Goal: Transaction & Acquisition: Purchase product/service

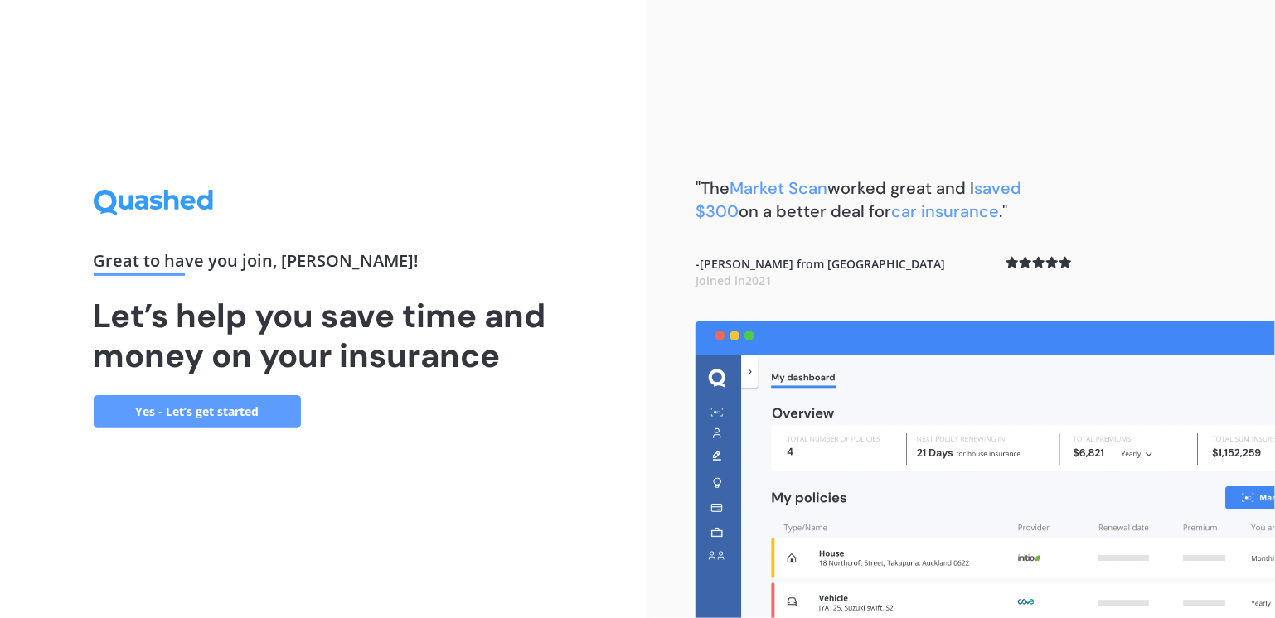
click at [500, 482] on div "Great to have you join , [PERSON_NAME] ! Let’s help you save time and money on …" at bounding box center [323, 309] width 646 height 618
click at [249, 421] on link "Yes - Let’s get started" at bounding box center [197, 411] width 207 height 33
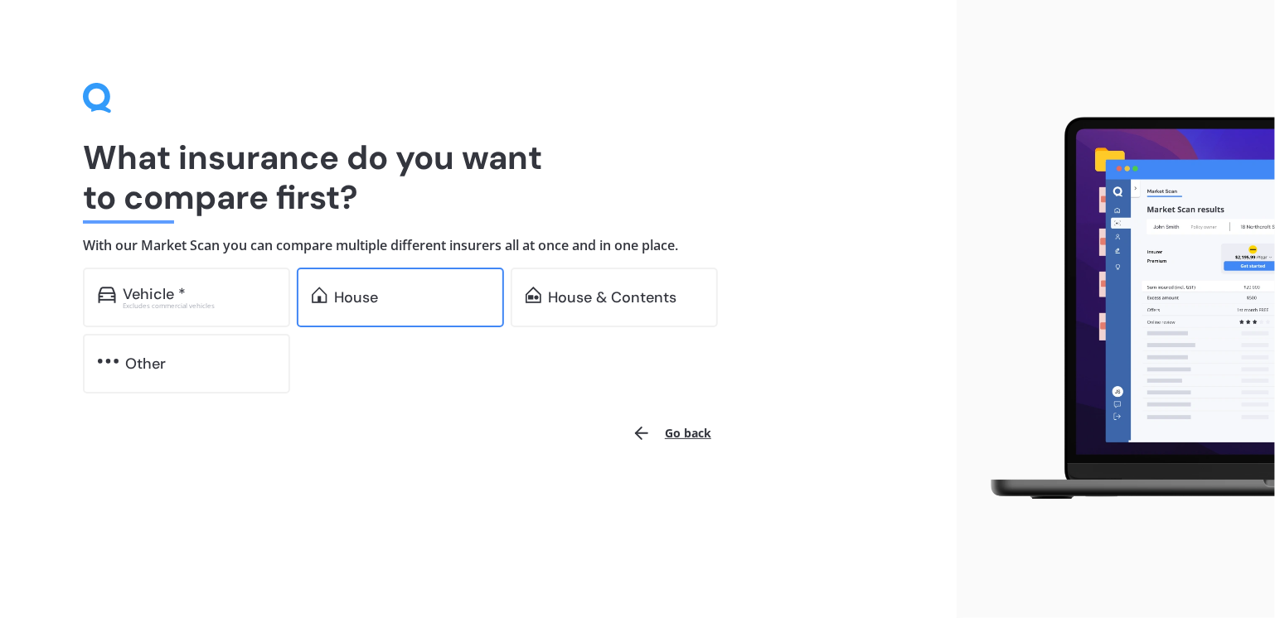
click at [395, 306] on div "House" at bounding box center [400, 298] width 207 height 60
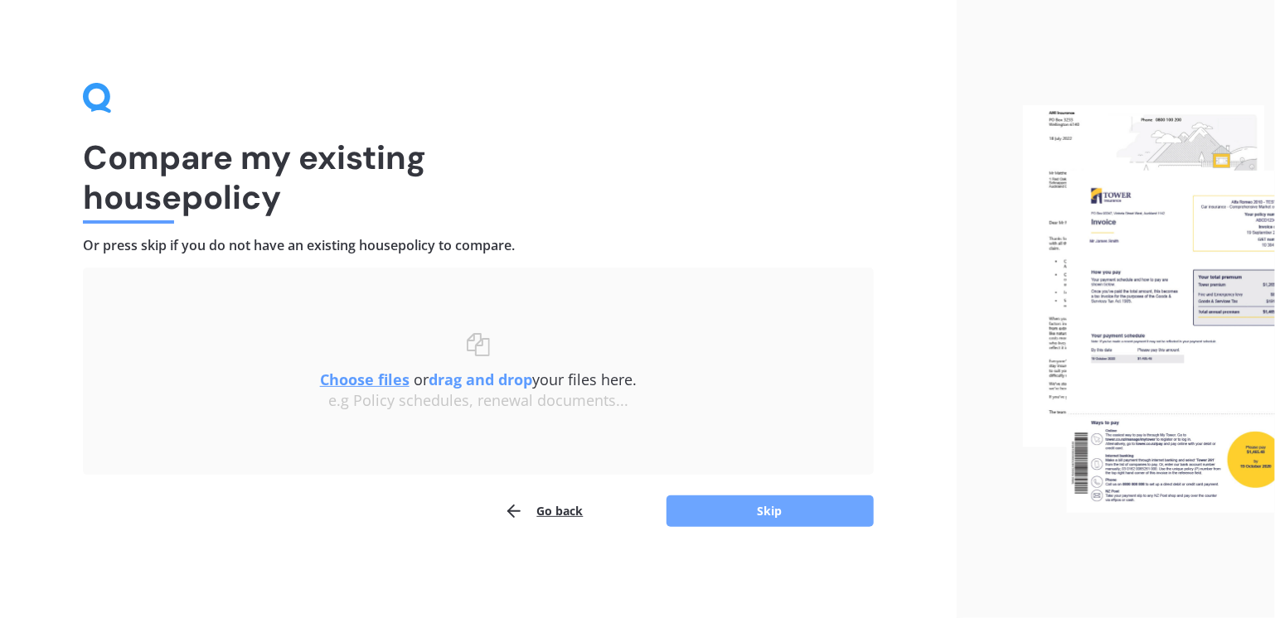
click at [743, 518] on button "Skip" at bounding box center [769, 511] width 207 height 31
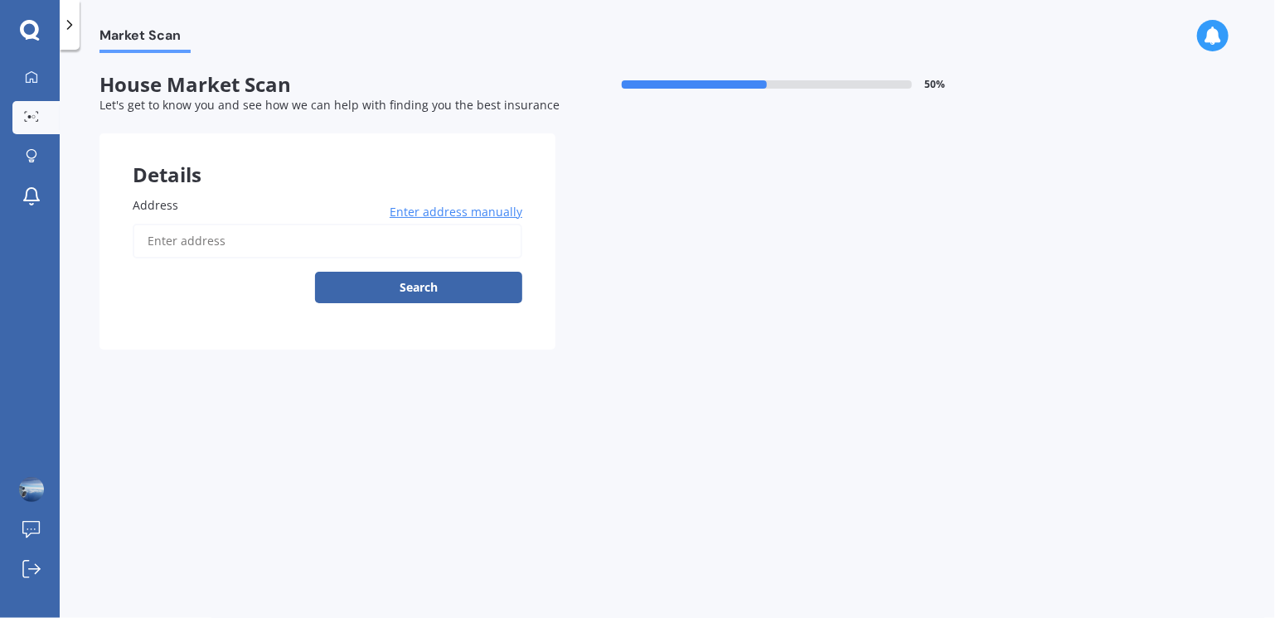
click at [256, 210] on label "Address" at bounding box center [324, 204] width 383 height 17
click at [256, 224] on input "Address" at bounding box center [328, 241] width 390 height 35
click at [251, 247] on input "Address" at bounding box center [328, 241] width 390 height 35
paste input "[STREET_ADDRESS][PERSON_NAME]"
type input "[STREET_ADDRESS][PERSON_NAME] [GEOGRAPHIC_DATA]"
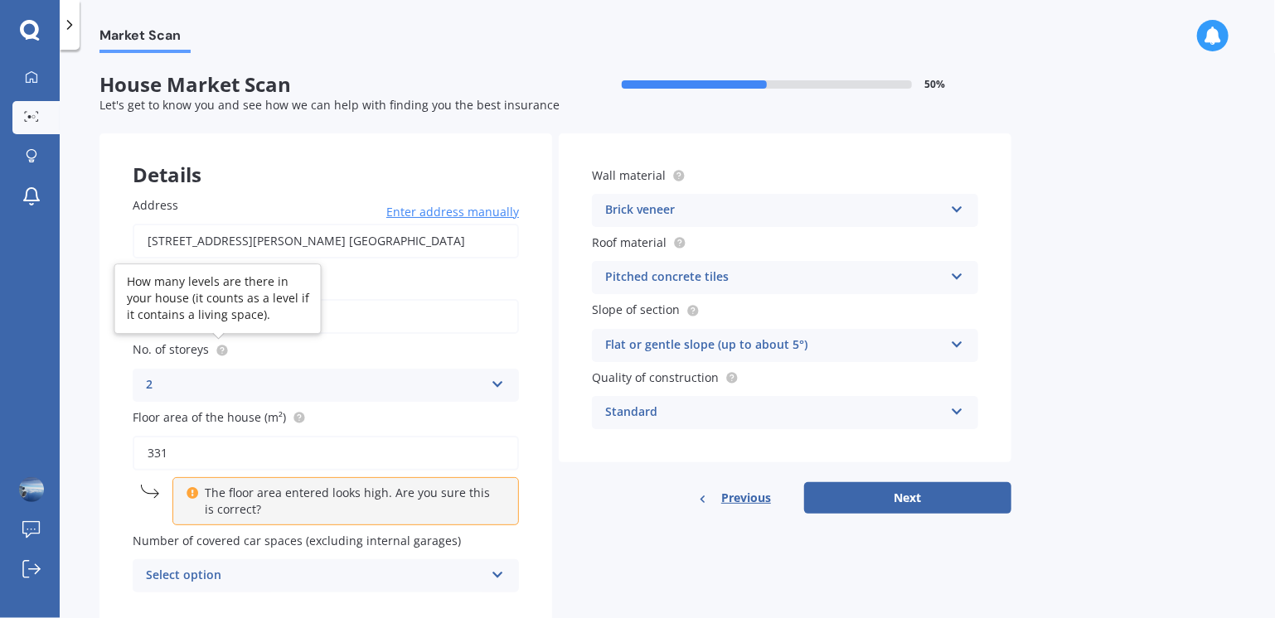
click at [222, 354] on circle at bounding box center [221, 350] width 11 height 11
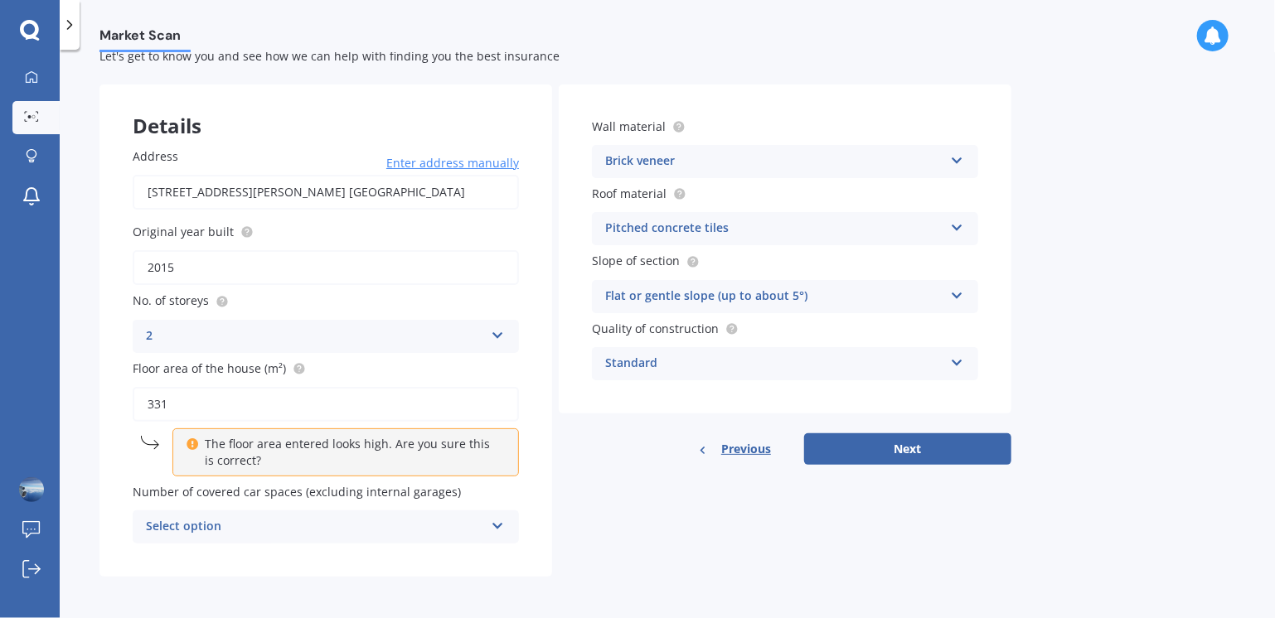
click at [252, 531] on div "Select option" at bounding box center [315, 527] width 338 height 20
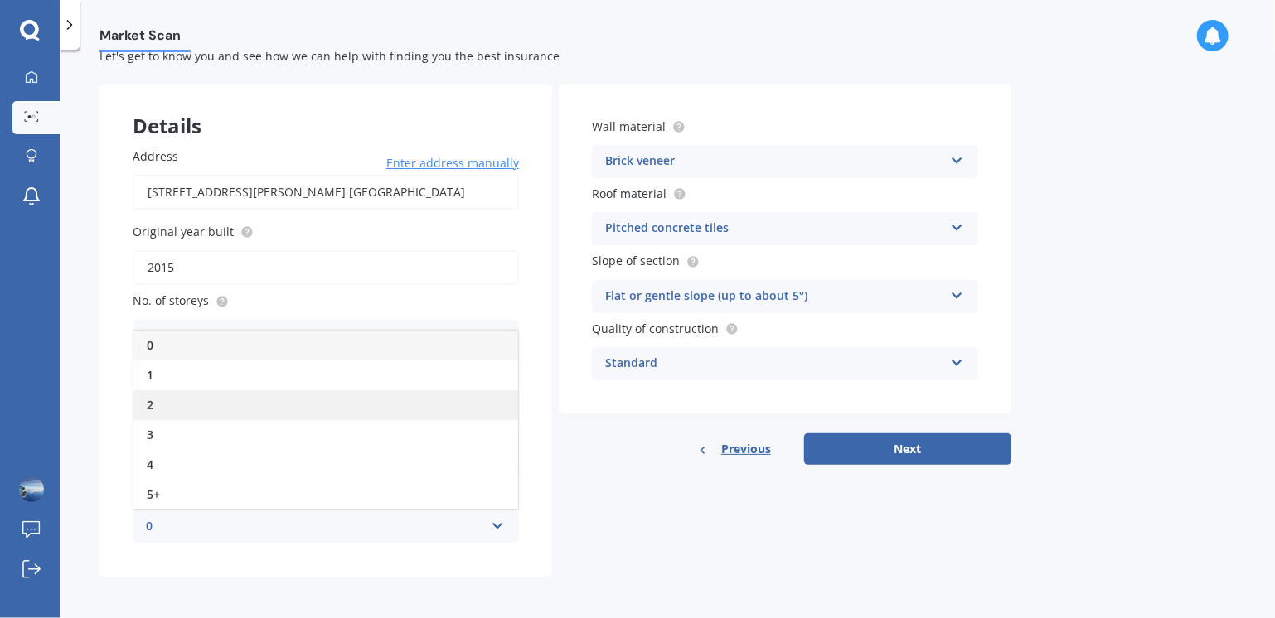
click at [185, 415] on div "2" at bounding box center [325, 405] width 385 height 30
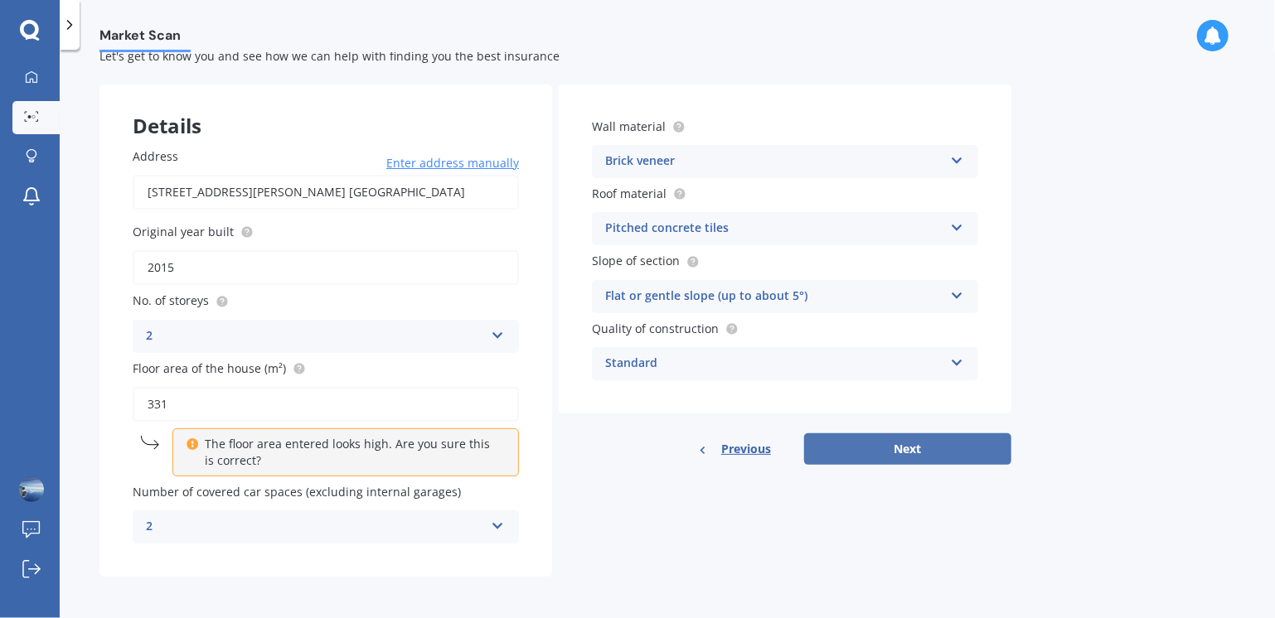
click at [845, 446] on button "Next" at bounding box center [907, 448] width 207 height 31
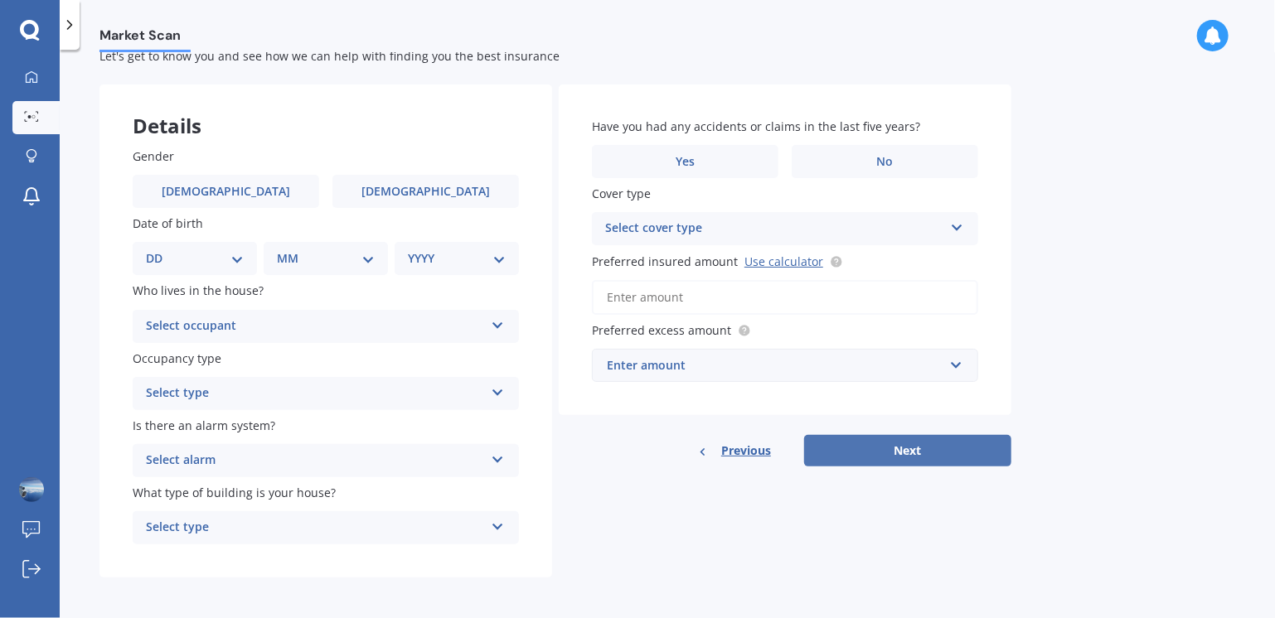
scroll to position [0, 0]
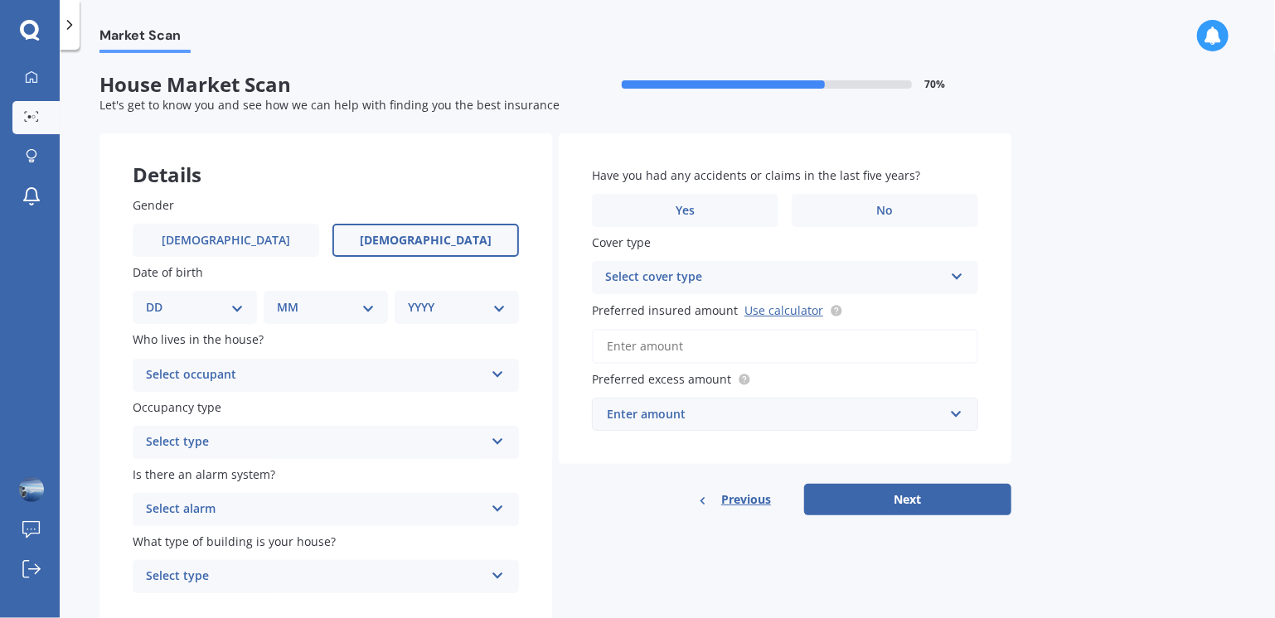
click at [428, 235] on span "[DEMOGRAPHIC_DATA]" at bounding box center [426, 241] width 132 height 14
click at [0, 0] on input "[DEMOGRAPHIC_DATA]" at bounding box center [0, 0] width 0 height 0
click at [158, 312] on select "DD 01 02 03 04 05 06 07 08 09 10 11 12 13 14 15 16 17 18 19 20 21 22 23 24 25 2…" at bounding box center [195, 307] width 98 height 18
select select "06"
click at [159, 298] on select "DD 01 02 03 04 05 06 07 08 09 10 11 12 13 14 15 16 17 18 19 20 21 22 23 24 25 2…" at bounding box center [195, 307] width 98 height 18
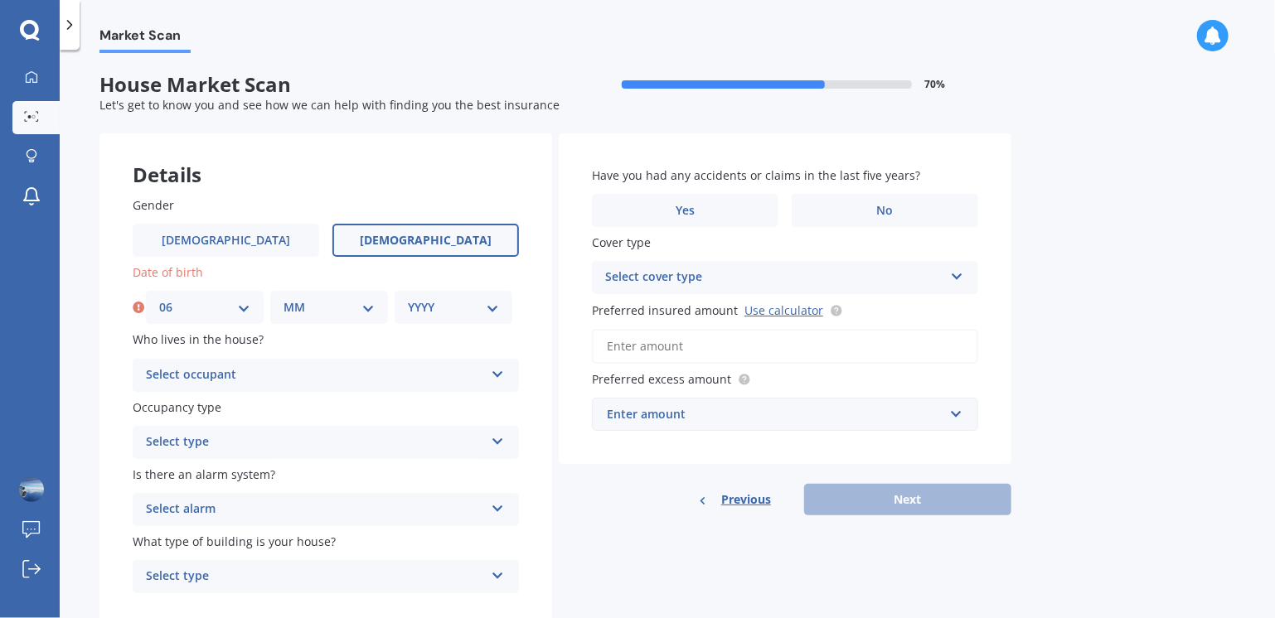
click at [309, 306] on select "MM 01 02 03 04 05 06 07 08 09 10 11 12" at bounding box center [328, 307] width 91 height 18
select select "08"
click at [283, 298] on select "MM 01 02 03 04 05 06 07 08 09 10 11 12" at bounding box center [328, 307] width 91 height 18
click at [403, 303] on div "YYYY 2009 2008 2007 2006 2005 2004 2003 2002 2001 2000 1999 1998 1997 1996 1995…" at bounding box center [454, 307] width 118 height 33
click at [428, 304] on select "YYYY 2009 2008 2007 2006 2005 2004 2003 2002 2001 2000 1999 1998 1997 1996 1995…" at bounding box center [453, 307] width 91 height 18
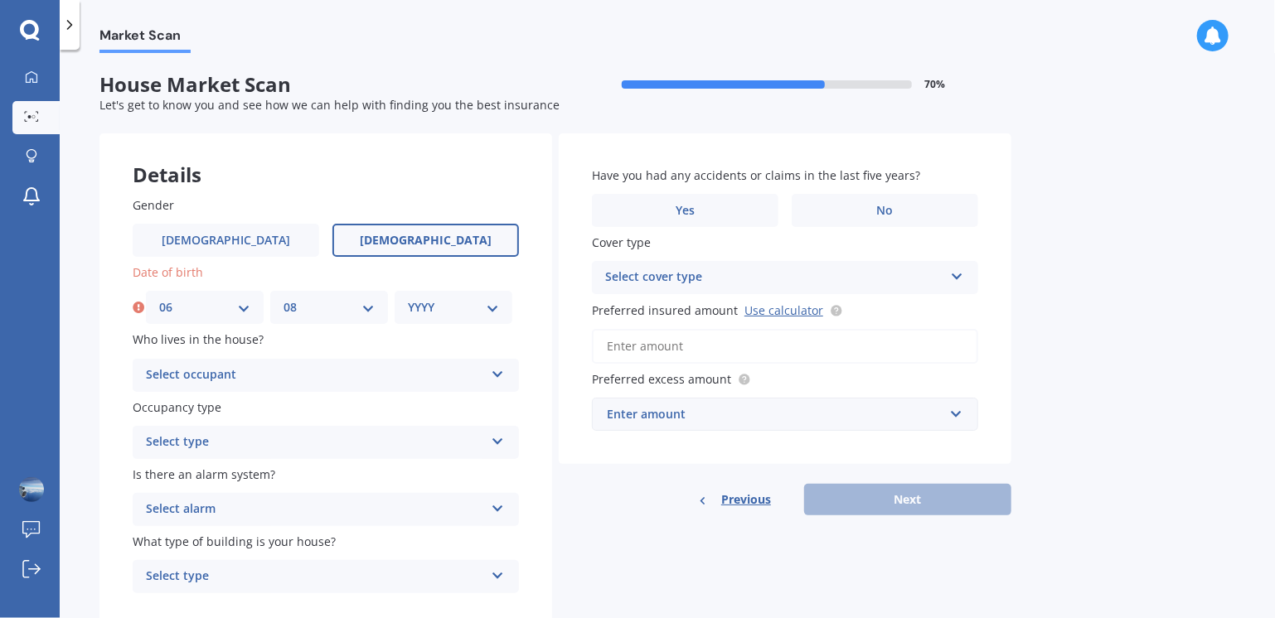
select select "1980"
click at [408, 298] on select "YYYY 2009 2008 2007 2006 2005 2004 2003 2002 2001 2000 1999 1998 1997 1996 1995…" at bounding box center [453, 307] width 91 height 18
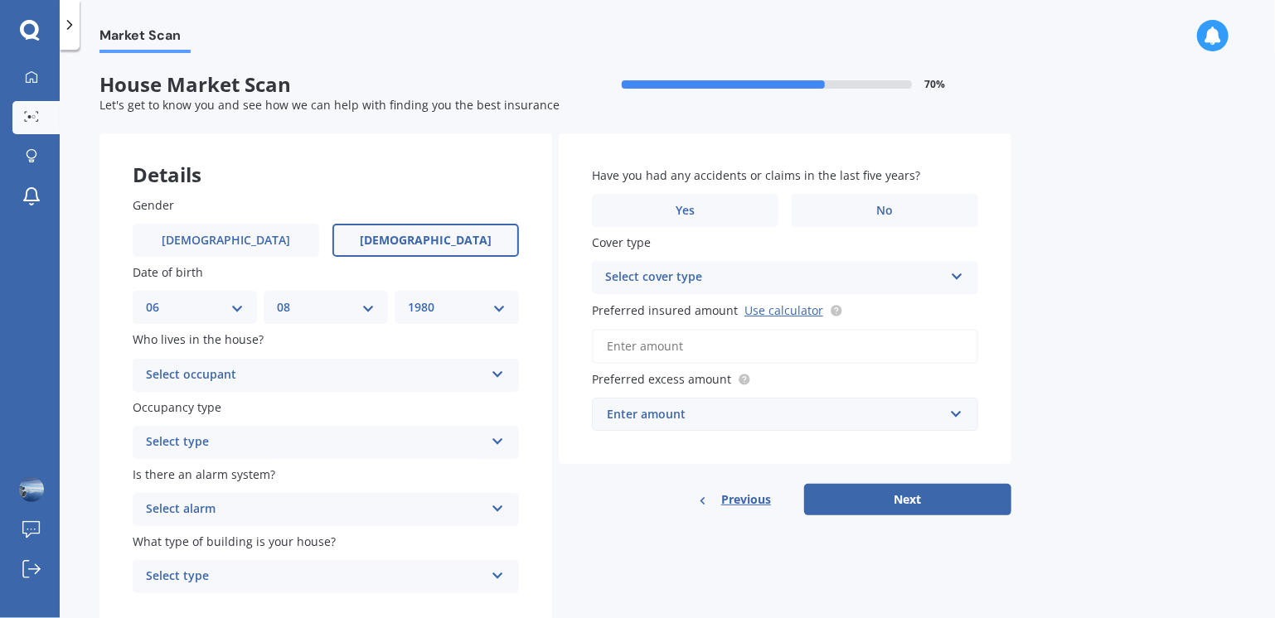
click at [360, 370] on div "Select occupant" at bounding box center [315, 375] width 338 height 20
click at [356, 403] on div "Owner" at bounding box center [325, 408] width 385 height 30
click at [340, 445] on div "Select type" at bounding box center [315, 443] width 338 height 20
click at [340, 478] on div "Permanent" at bounding box center [325, 475] width 385 height 30
click at [336, 511] on div "Select alarm" at bounding box center [315, 510] width 338 height 20
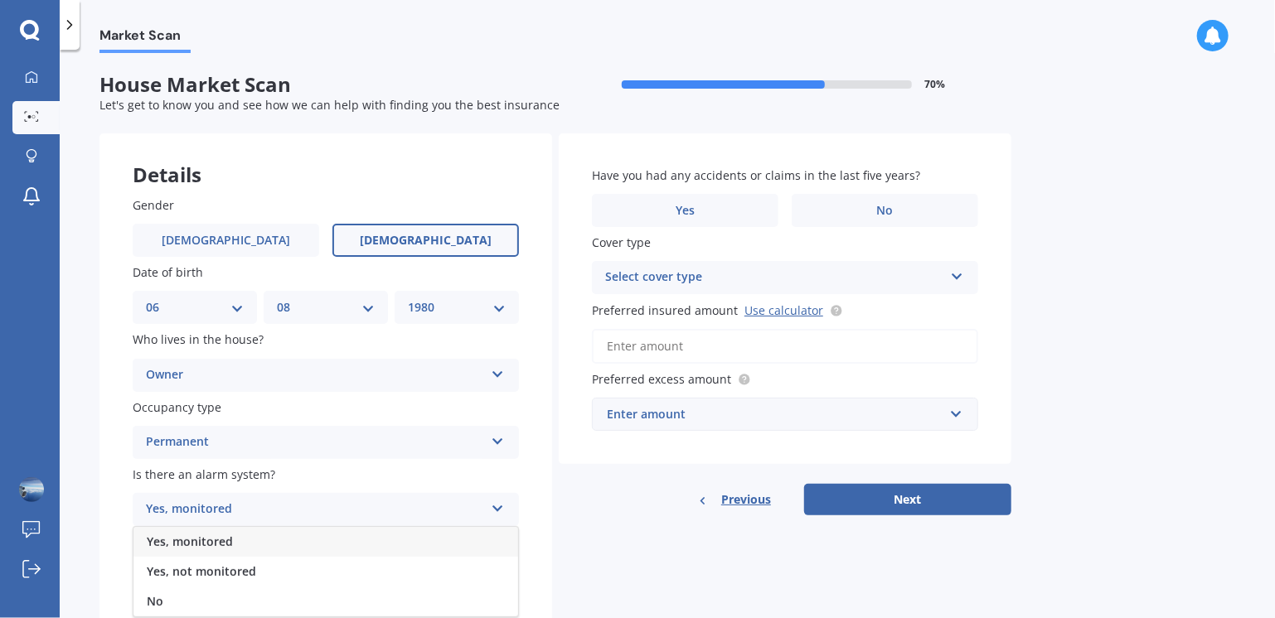
click at [326, 544] on div "Yes, monitored" at bounding box center [325, 542] width 385 height 30
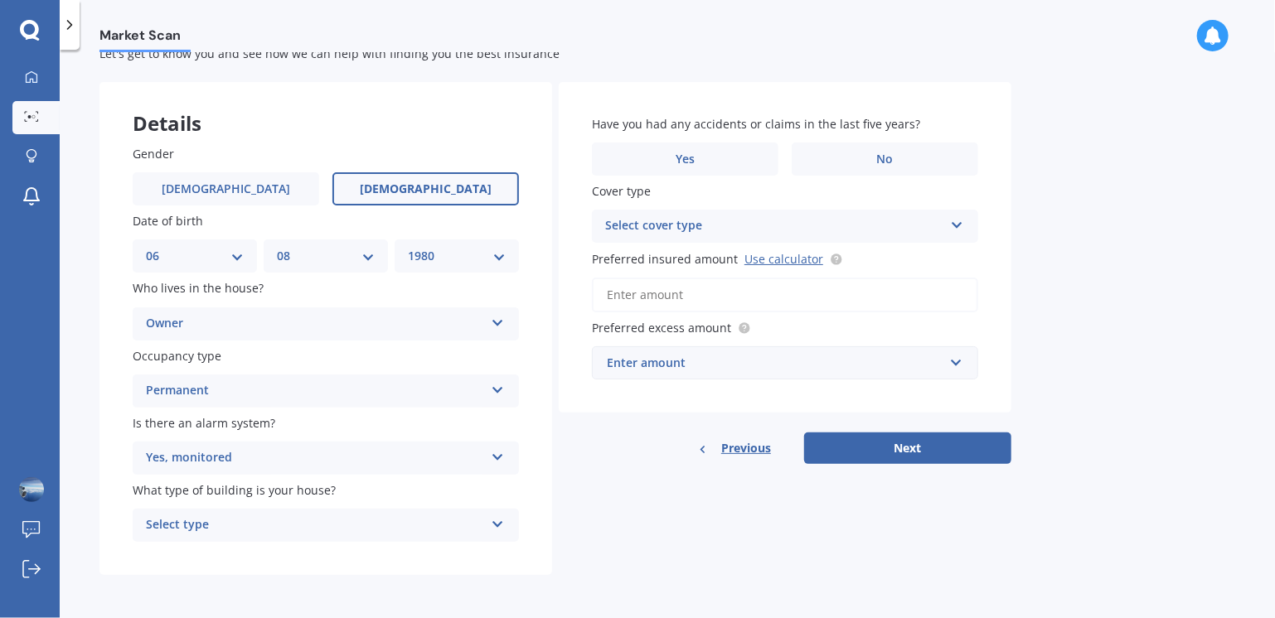
click at [259, 525] on div "Select type" at bounding box center [315, 526] width 338 height 20
click at [264, 432] on div "Freestanding" at bounding box center [325, 434] width 385 height 30
click at [849, 143] on label "No" at bounding box center [884, 159] width 186 height 33
click at [0, 0] on input "No" at bounding box center [0, 0] width 0 height 0
click at [699, 230] on div "Select cover type" at bounding box center [774, 226] width 338 height 20
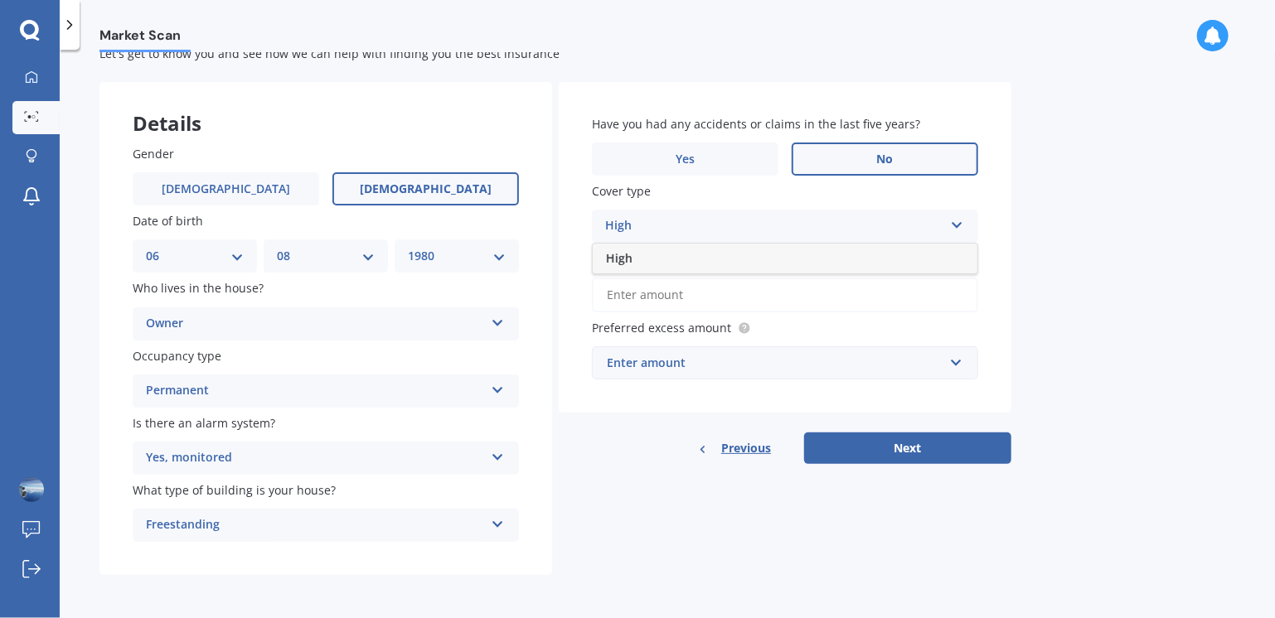
click at [705, 222] on div "High" at bounding box center [774, 226] width 338 height 20
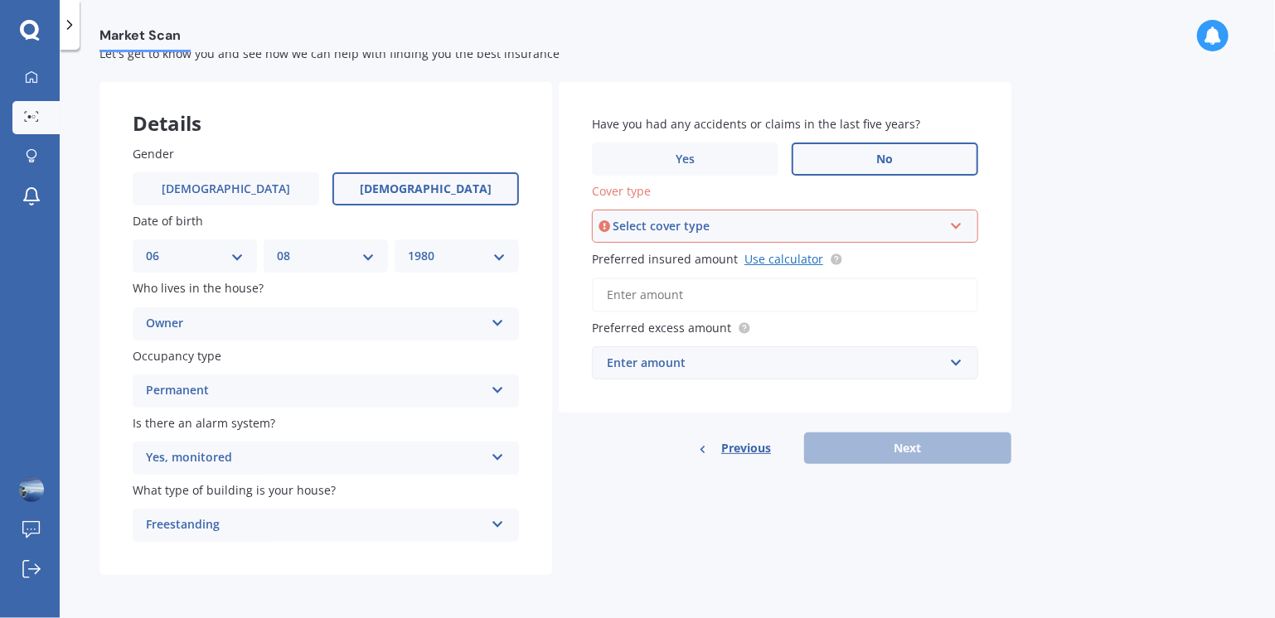
click at [789, 259] on link "Use calculator" at bounding box center [783, 259] width 79 height 16
click at [790, 225] on div "Select cover type" at bounding box center [777, 226] width 330 height 18
click at [791, 225] on div "High" at bounding box center [777, 226] width 330 height 18
click at [788, 240] on div "Select cover type High" at bounding box center [785, 226] width 386 height 33
click at [788, 240] on div "High High" at bounding box center [785, 226] width 386 height 33
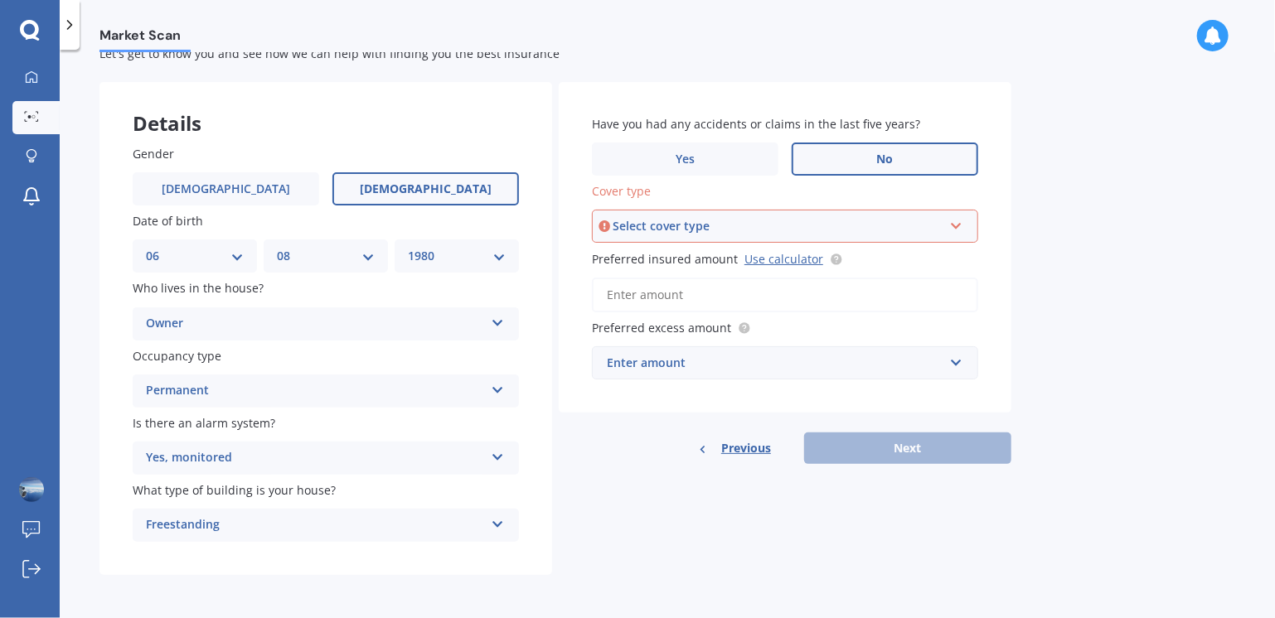
click at [768, 303] on input "Preferred insured amount Use calculator" at bounding box center [785, 295] width 386 height 35
click at [777, 211] on div "Select cover type High" at bounding box center [785, 226] width 386 height 33
click at [762, 261] on div "High" at bounding box center [784, 258] width 383 height 30
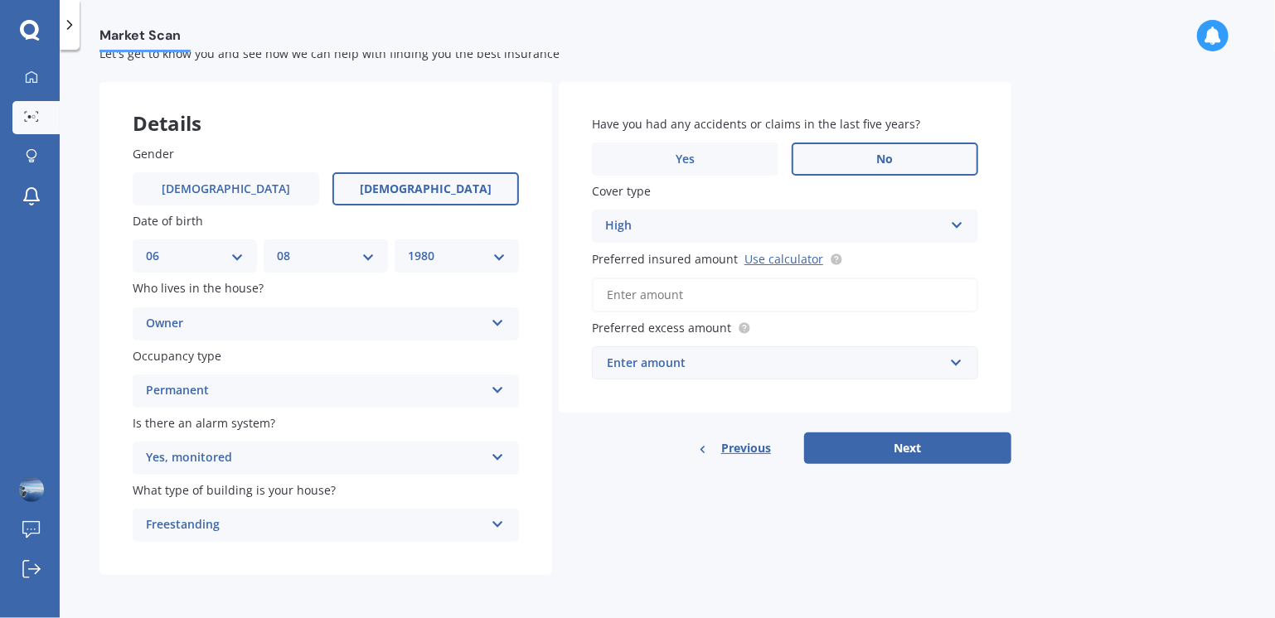
click at [749, 295] on input "Preferred insured amount Use calculator" at bounding box center [785, 295] width 386 height 35
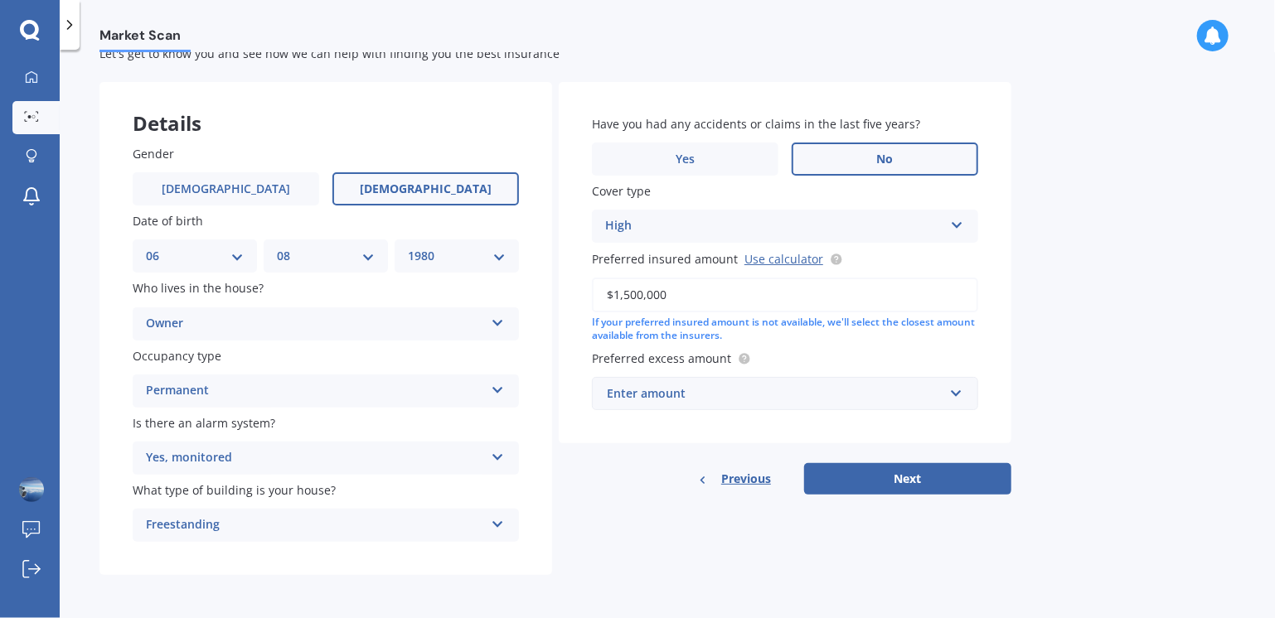
type input "$1,500,000"
click at [759, 399] on div "Enter amount" at bounding box center [775, 394] width 336 height 18
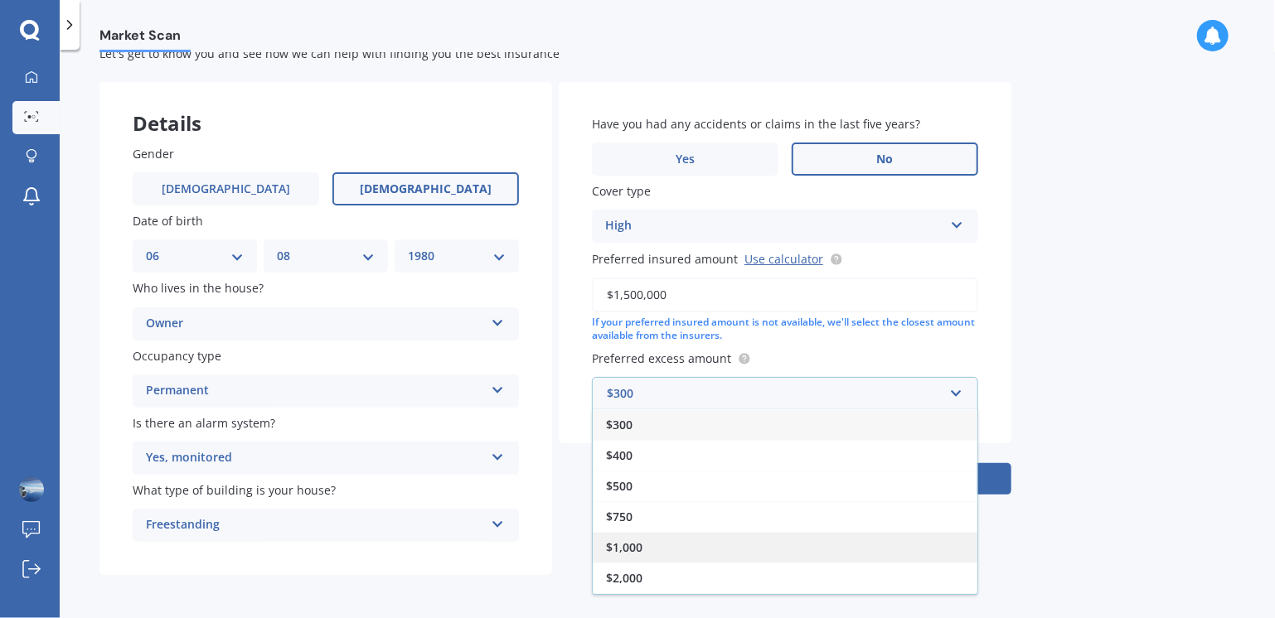
click at [716, 541] on div "$1,000" at bounding box center [785, 547] width 385 height 31
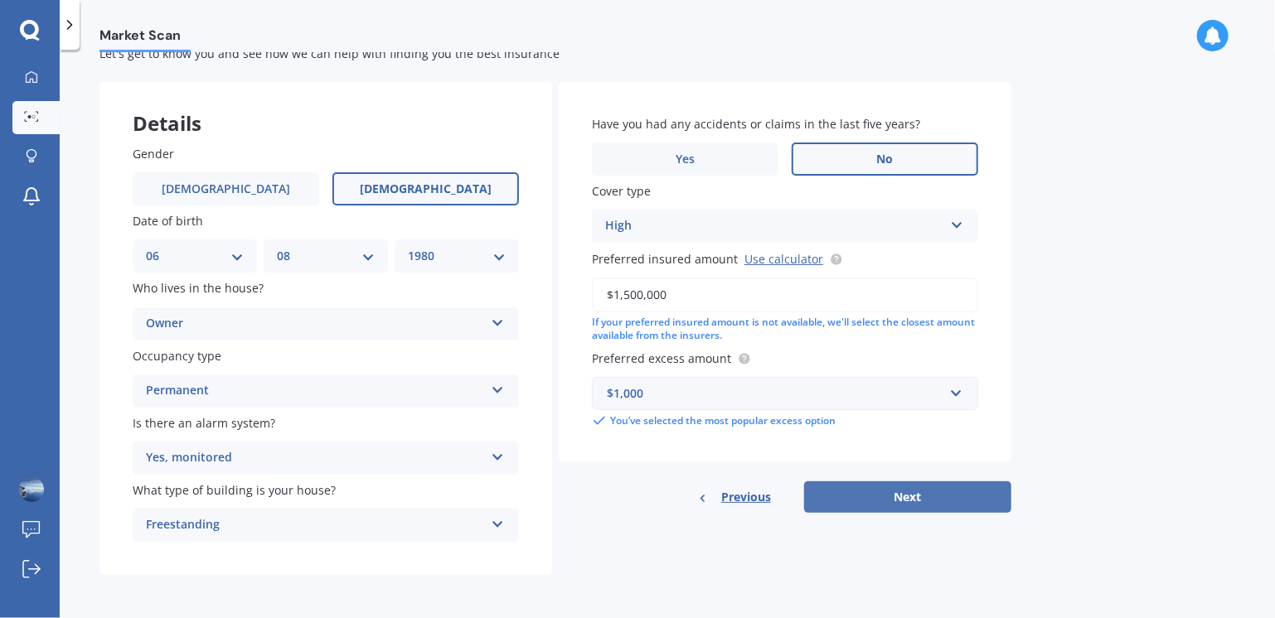
click at [887, 505] on button "Next" at bounding box center [907, 497] width 207 height 31
select select "06"
select select "08"
select select "1980"
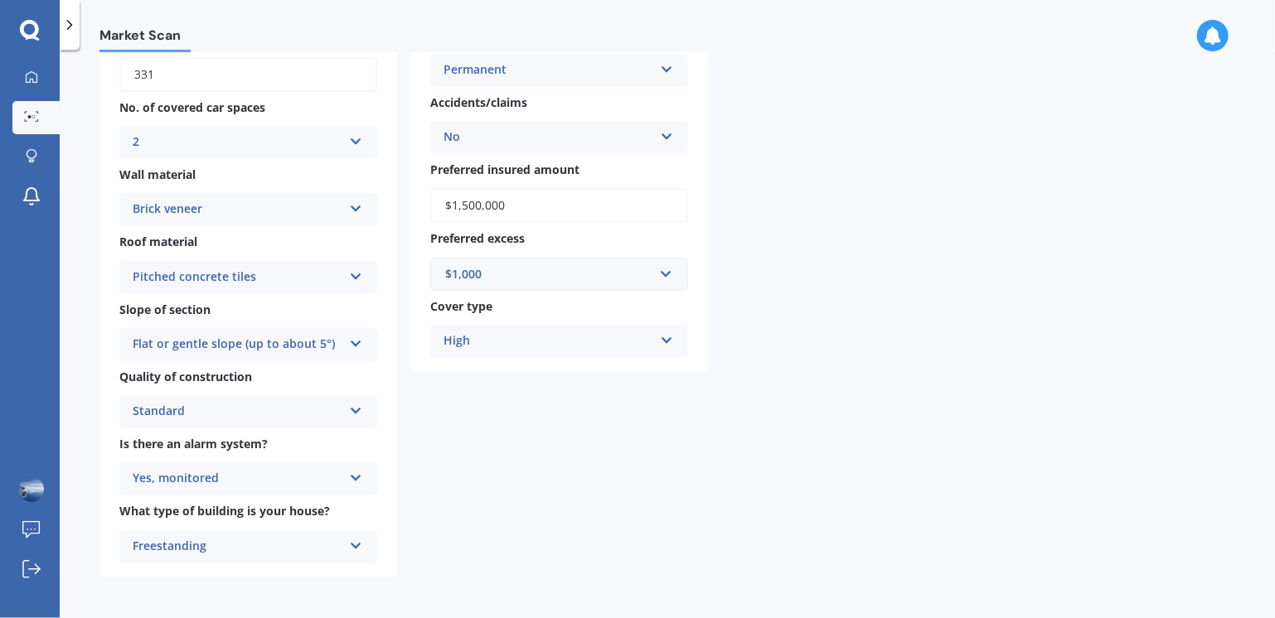
scroll to position [0, 0]
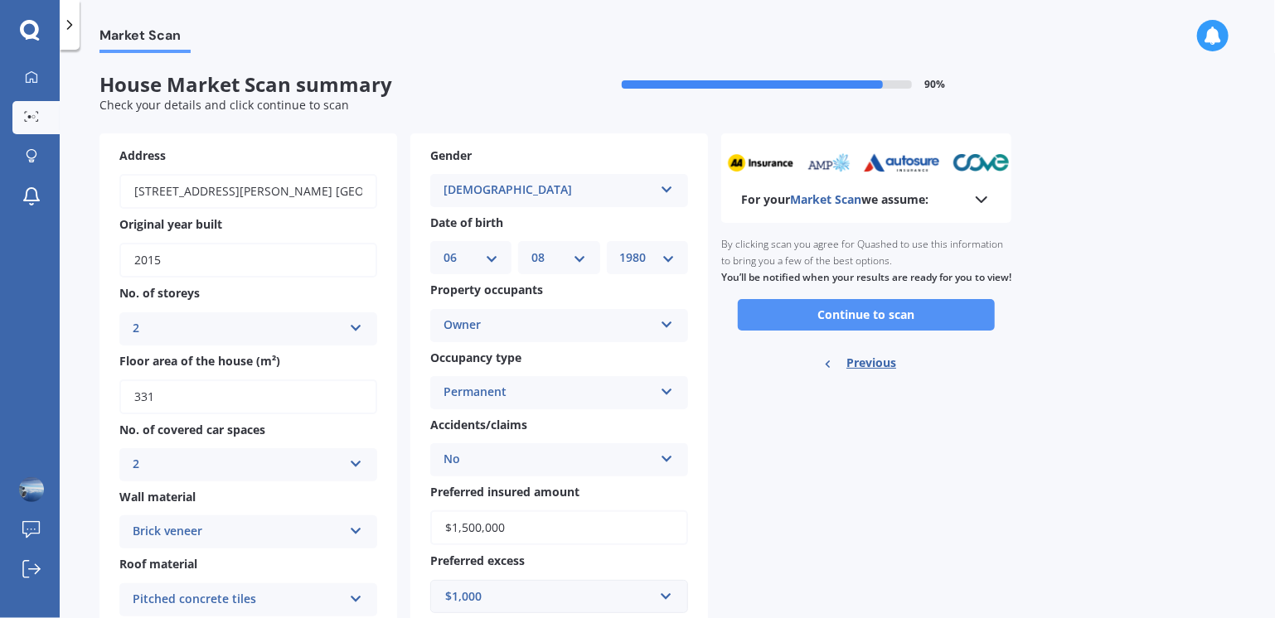
click at [856, 331] on button "Continue to scan" at bounding box center [866, 314] width 257 height 31
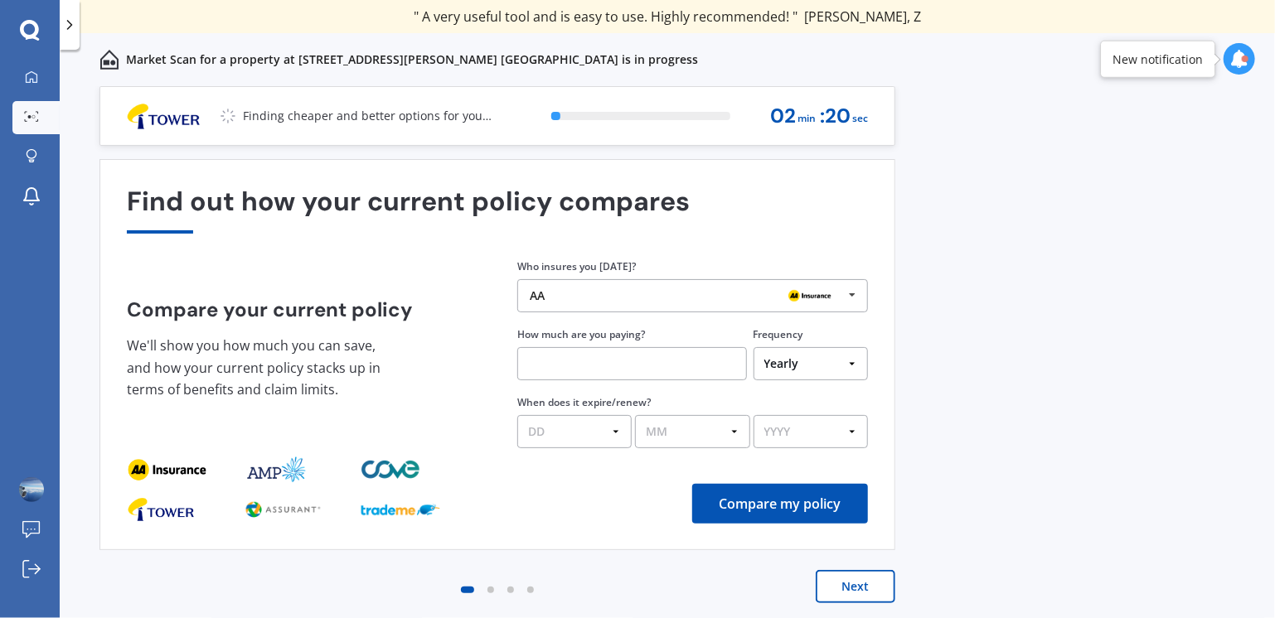
click at [660, 303] on div "AA AA Tower AMI State AMP ANZ ASB BNZ Trade Me Insurance Westpac Other" at bounding box center [692, 295] width 351 height 33
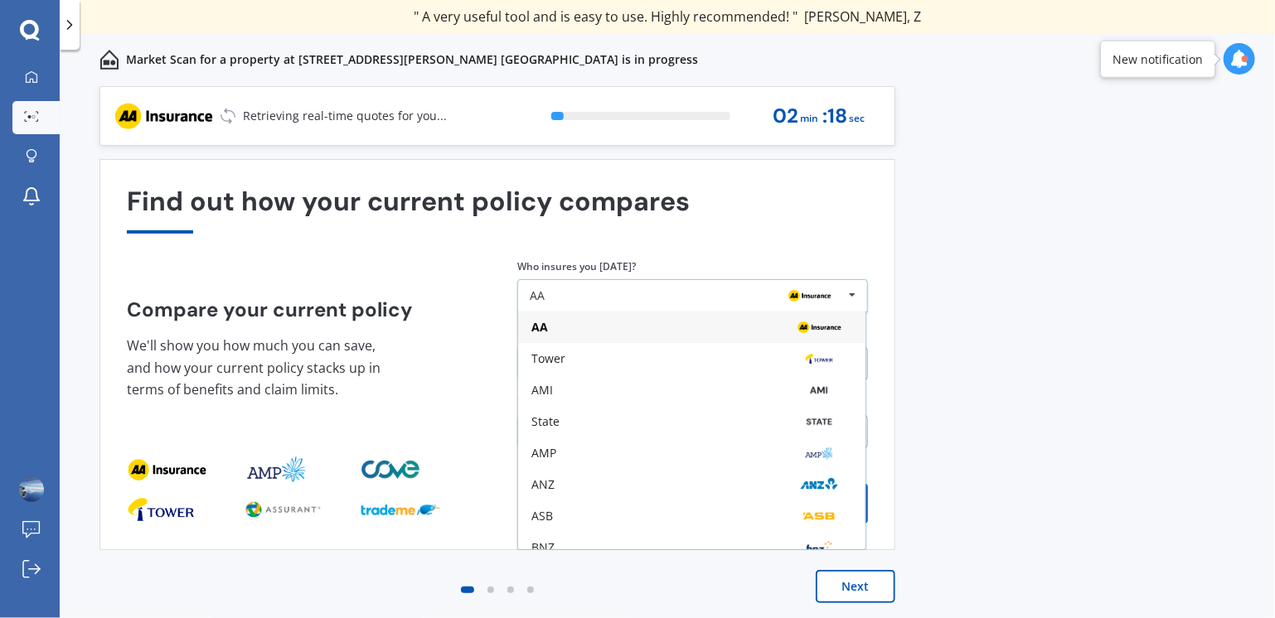
click at [785, 289] on img at bounding box center [809, 296] width 53 height 20
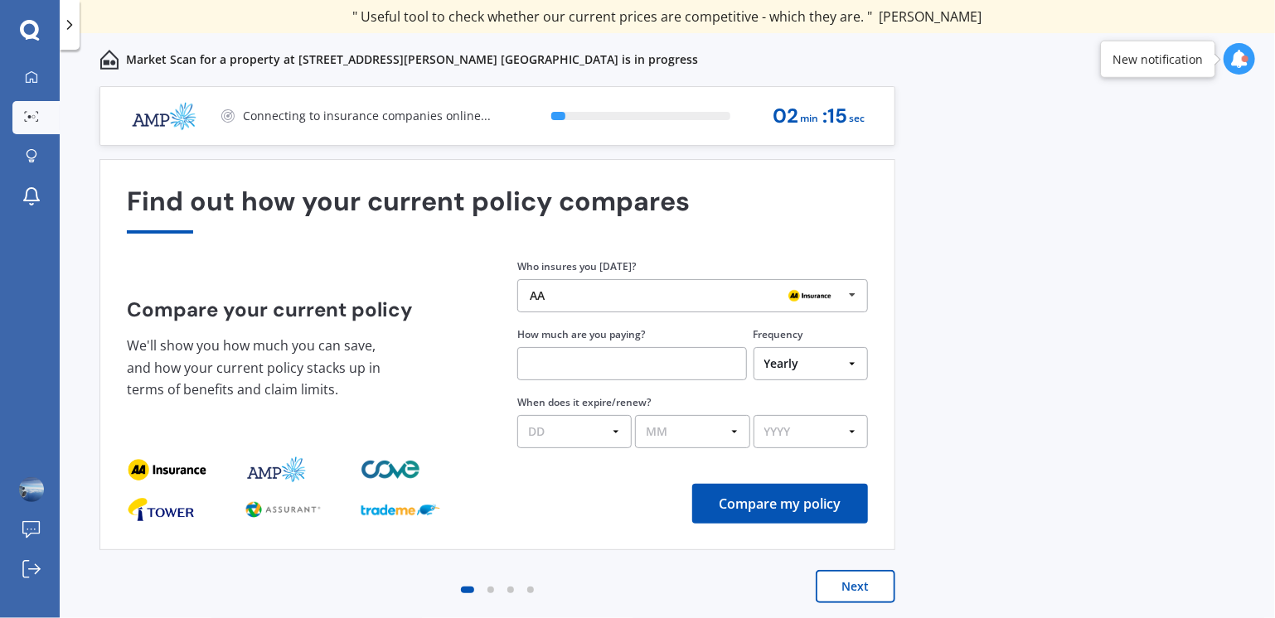
click at [855, 289] on icon at bounding box center [852, 295] width 25 height 31
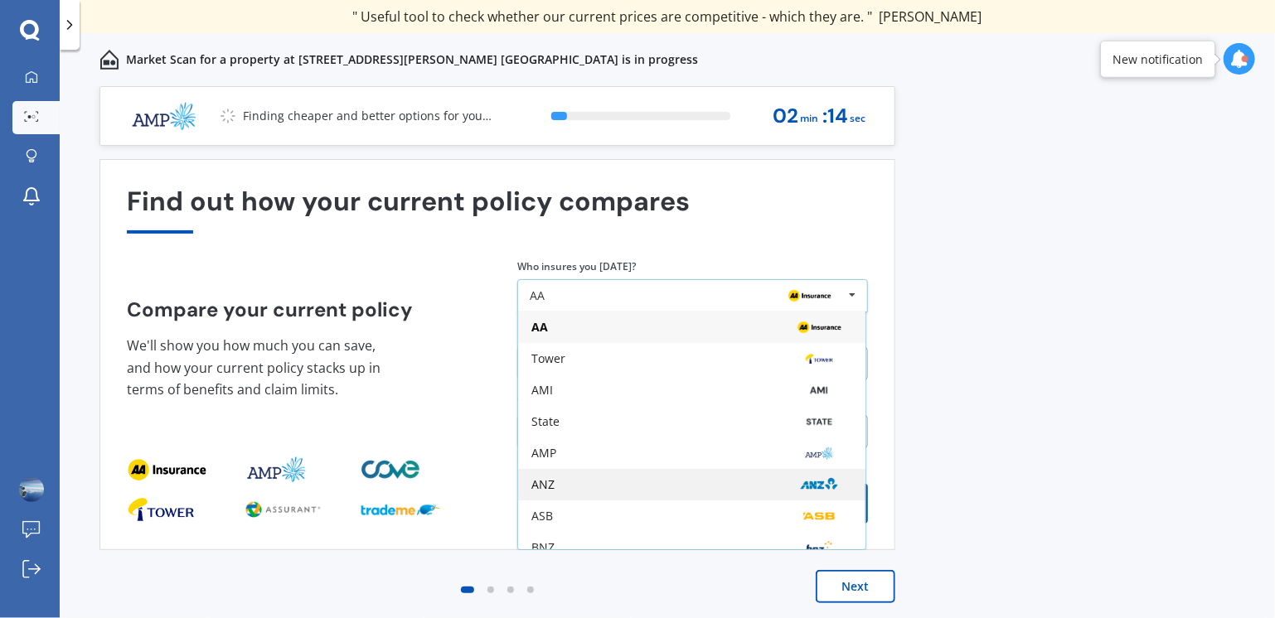
scroll to position [109, 0]
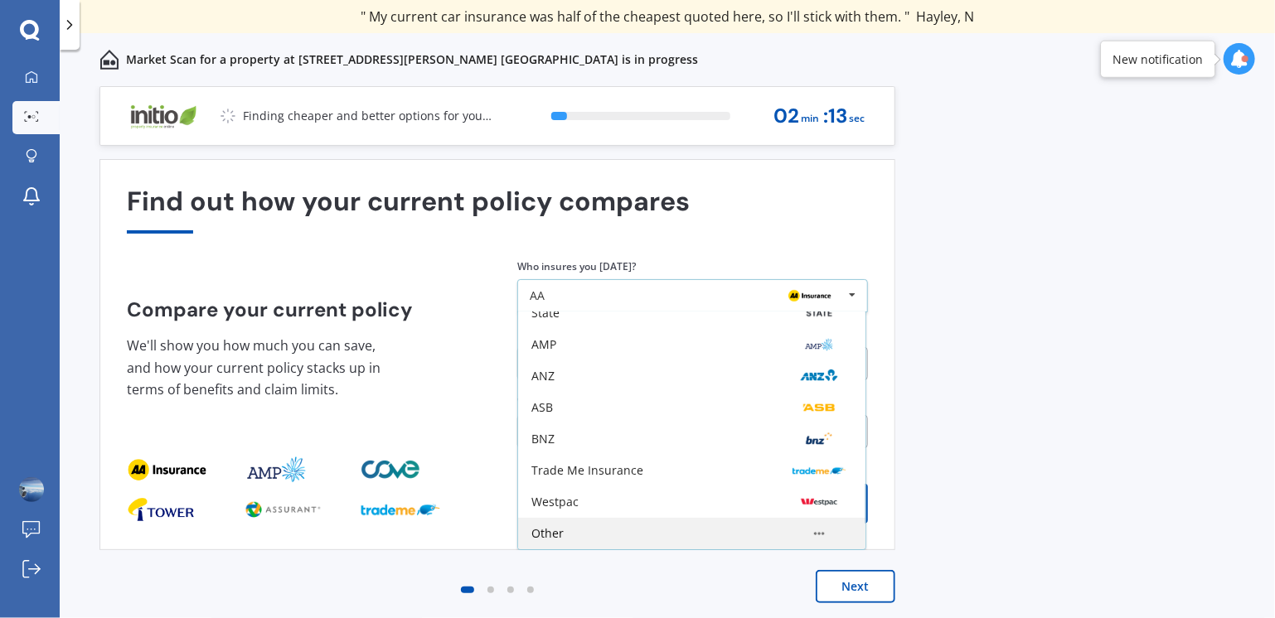
click at [668, 535] on div "Other" at bounding box center [691, 533] width 321 height 13
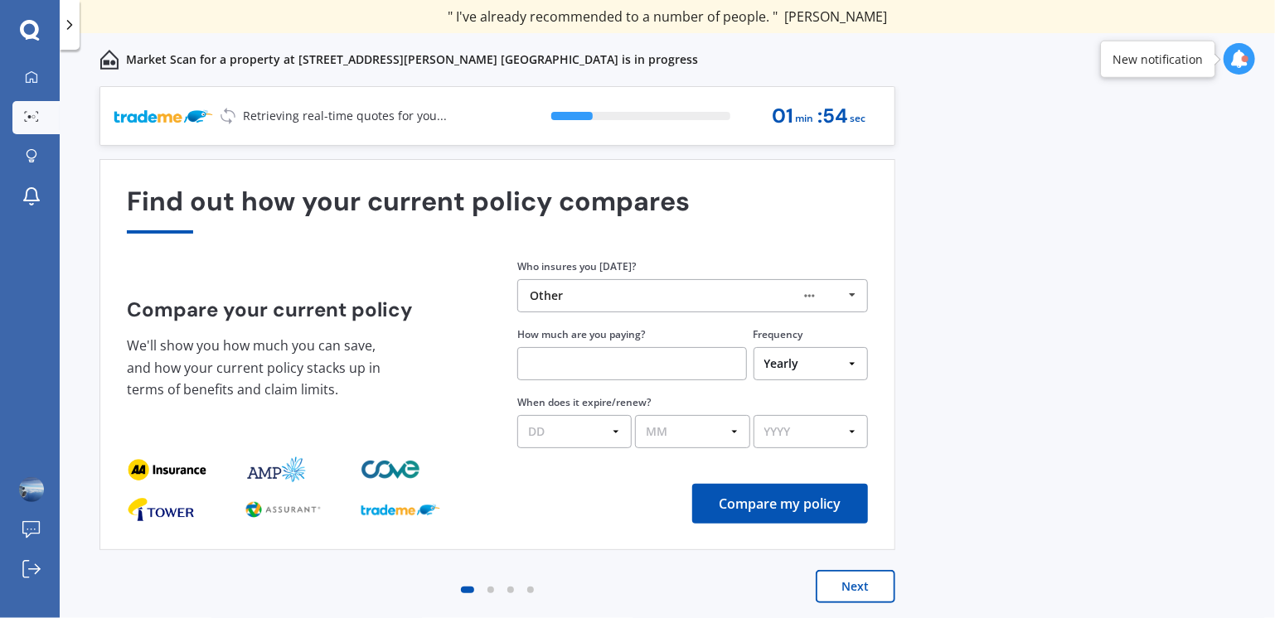
click at [854, 591] on button "Next" at bounding box center [856, 586] width 80 height 33
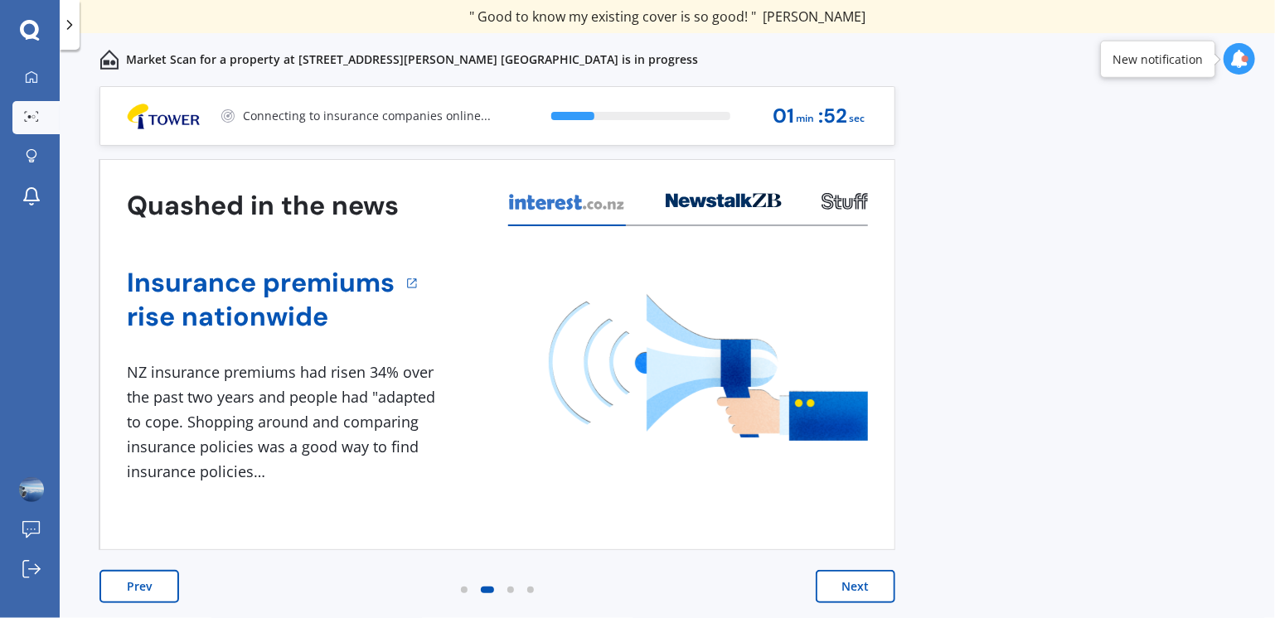
click at [874, 589] on button "Next" at bounding box center [856, 586] width 80 height 33
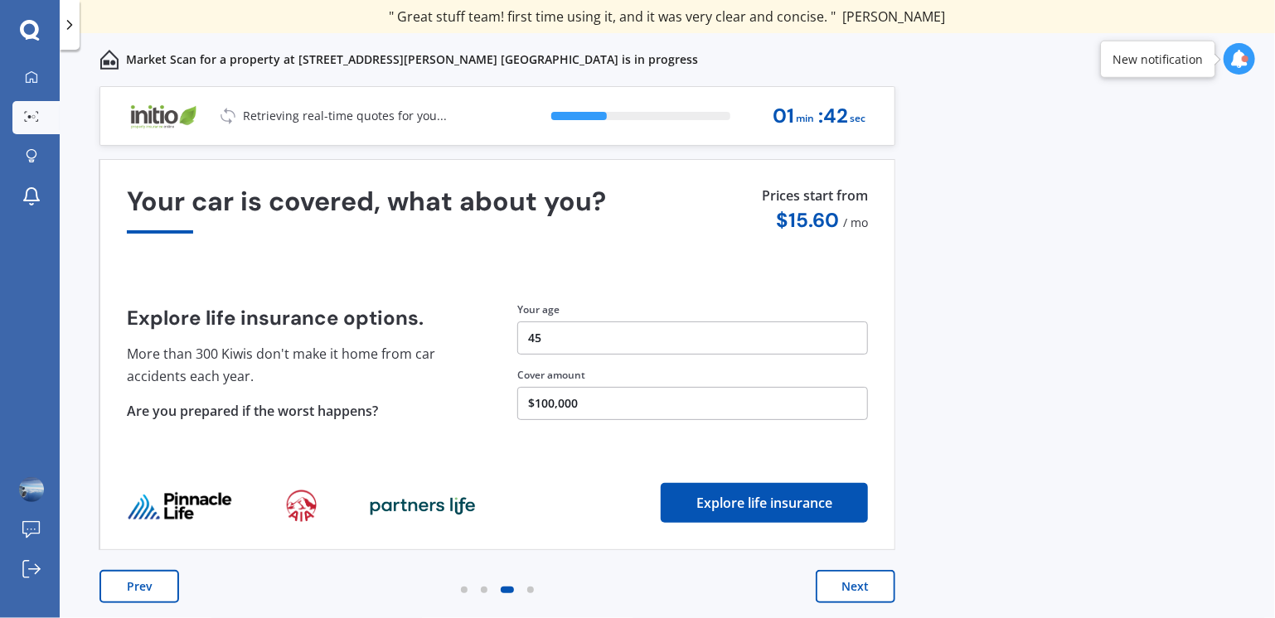
click at [874, 590] on button "Next" at bounding box center [856, 586] width 80 height 33
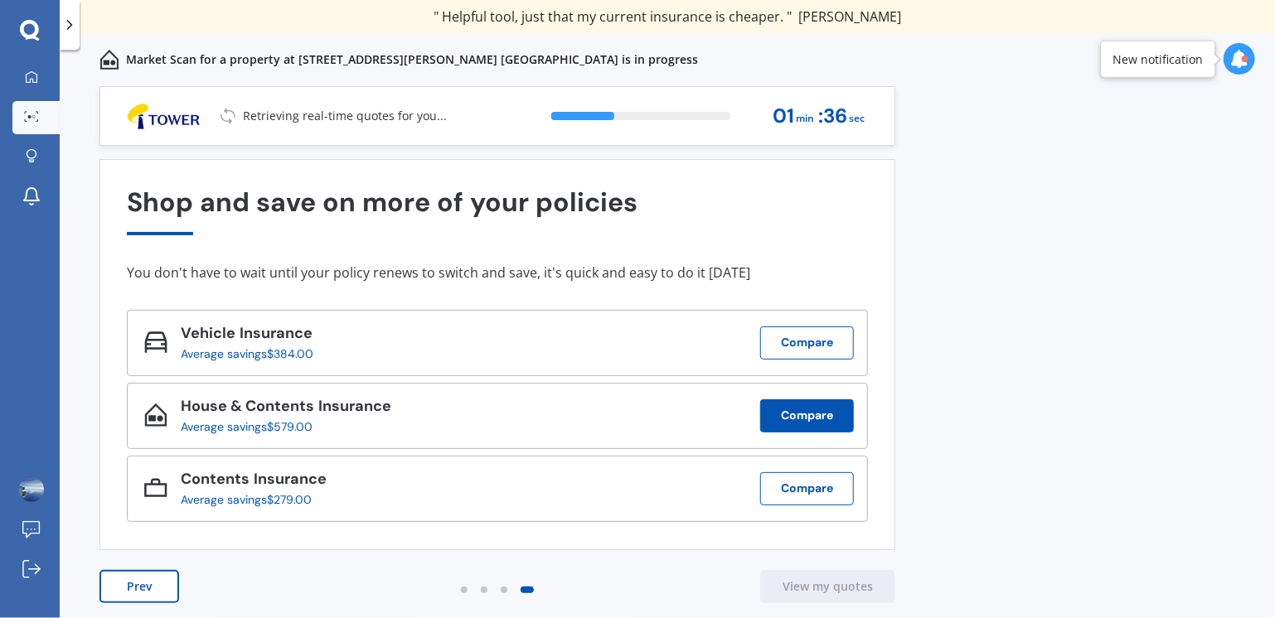
click at [783, 412] on button "Compare" at bounding box center [807, 415] width 94 height 33
